Goal: Navigation & Orientation: Find specific page/section

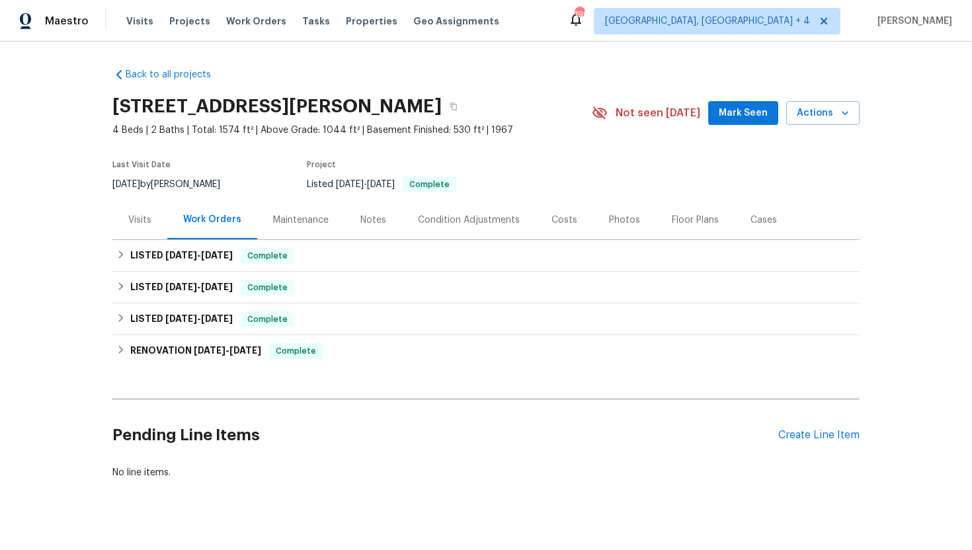
click at [135, 220] on div "Visits" at bounding box center [139, 220] width 23 height 13
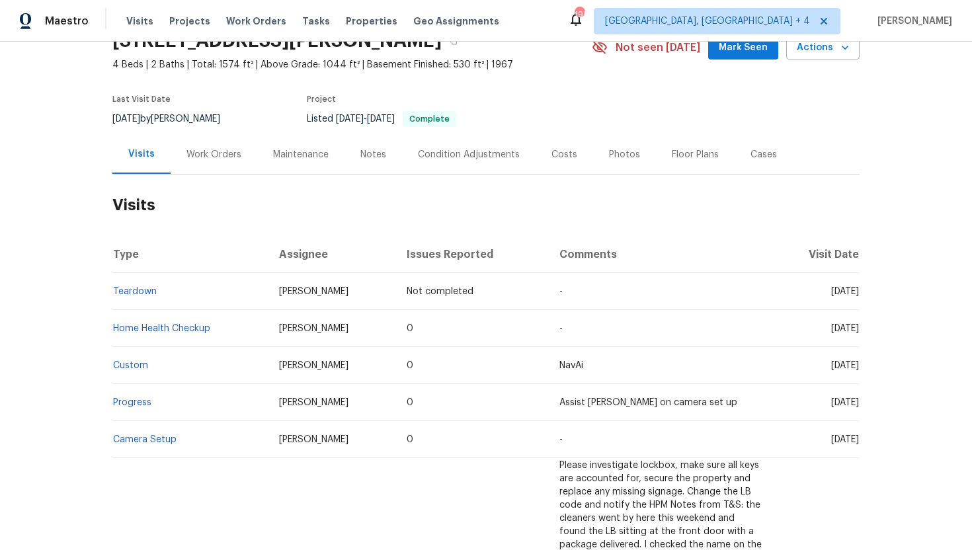
scroll to position [77, 0]
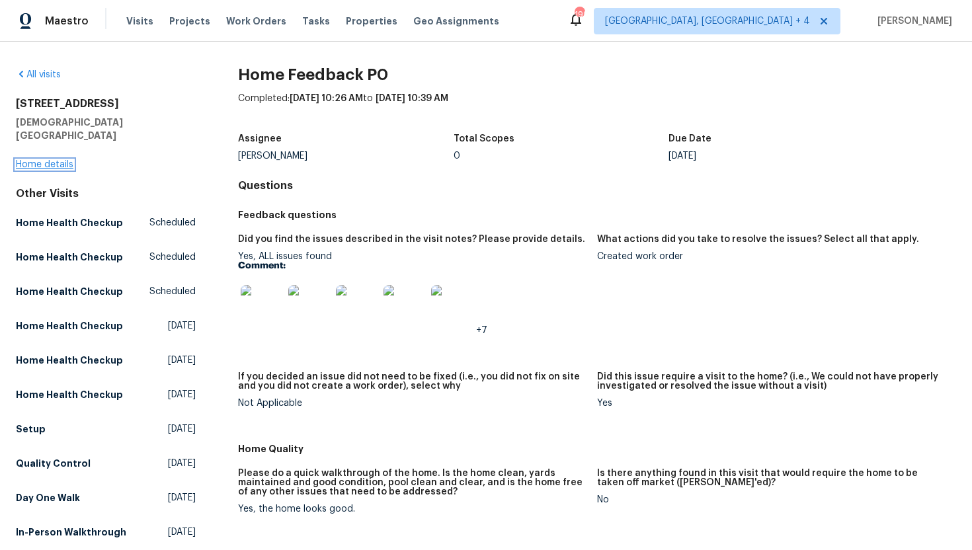
click at [53, 160] on link "Home details" at bounding box center [45, 164] width 58 height 9
